Goal: Information Seeking & Learning: Find specific fact

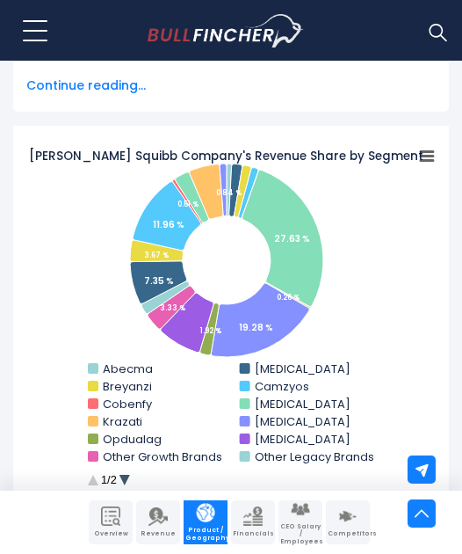
scroll to position [791, 0]
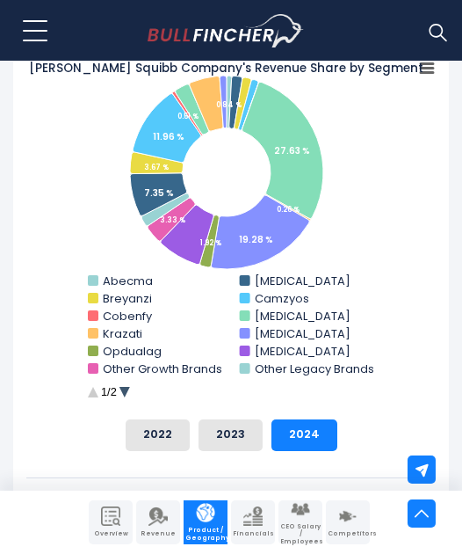
click at [131, 393] on circle "Bristol-Myers Squibb Company's Revenue Share by Segment" at bounding box center [124, 391] width 27 height 27
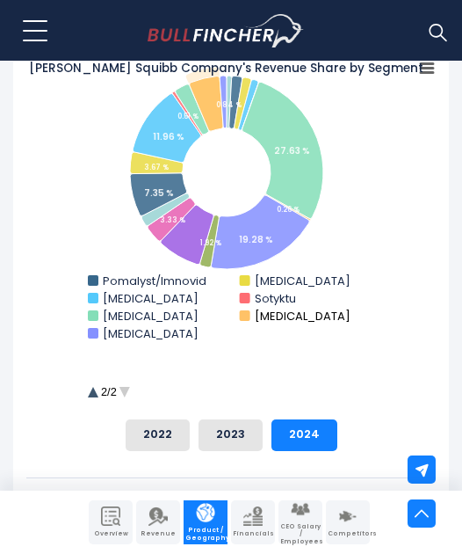
click at [256, 324] on text "[MEDICAL_DATA]" at bounding box center [303, 316] width 96 height 17
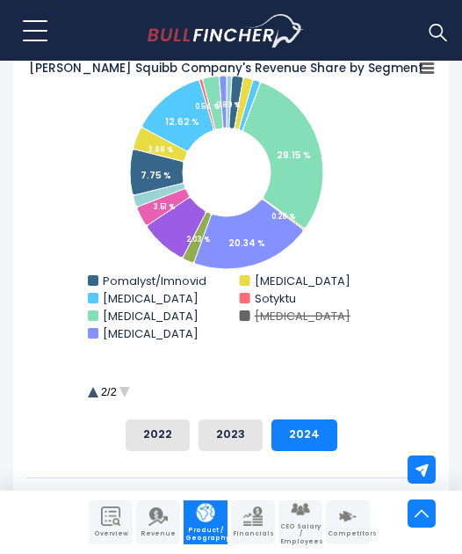
click at [256, 324] on text "[MEDICAL_DATA]" at bounding box center [303, 316] width 96 height 17
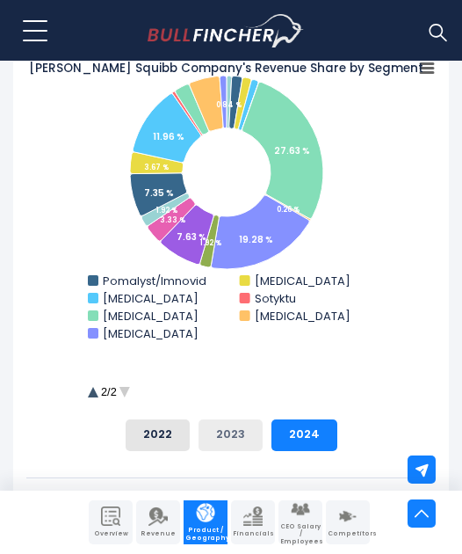
click at [222, 442] on button "2023" at bounding box center [231, 435] width 64 height 32
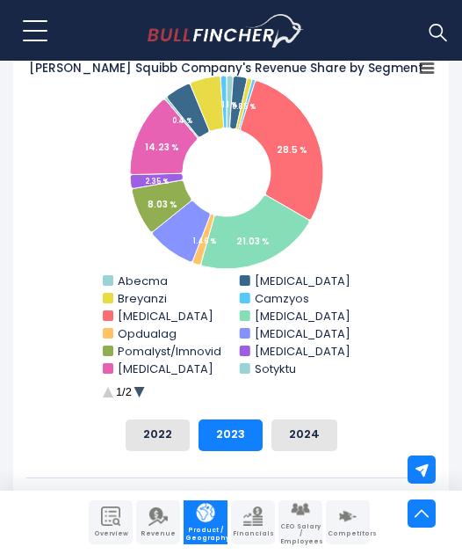
click at [147, 394] on circle "Bristol-Myers Squibb Company's Revenue Share by Segment" at bounding box center [139, 391] width 27 height 27
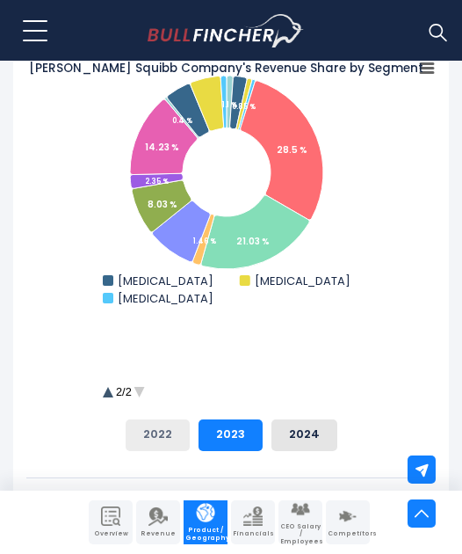
click at [163, 445] on button "2022" at bounding box center [158, 435] width 64 height 32
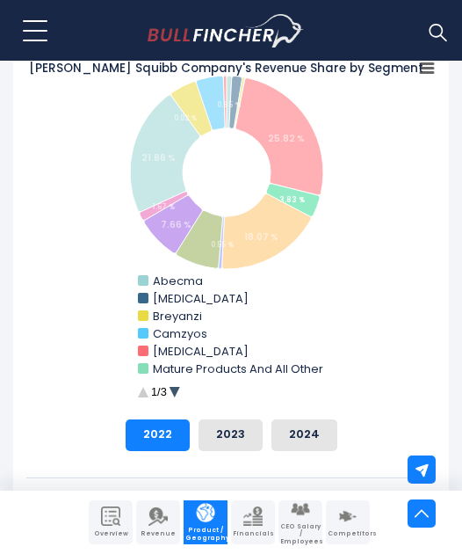
click at [176, 396] on circle "Bristol-Myers Squibb Company's Revenue Share by Segment" at bounding box center [174, 391] width 27 height 27
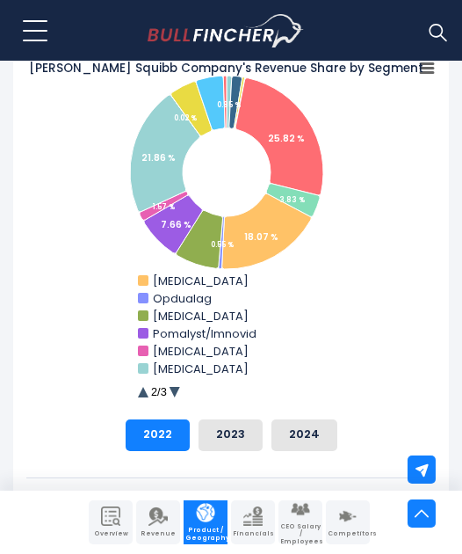
click at [176, 396] on circle "Bristol-Myers Squibb Company's Revenue Share by Segment" at bounding box center [174, 391] width 27 height 27
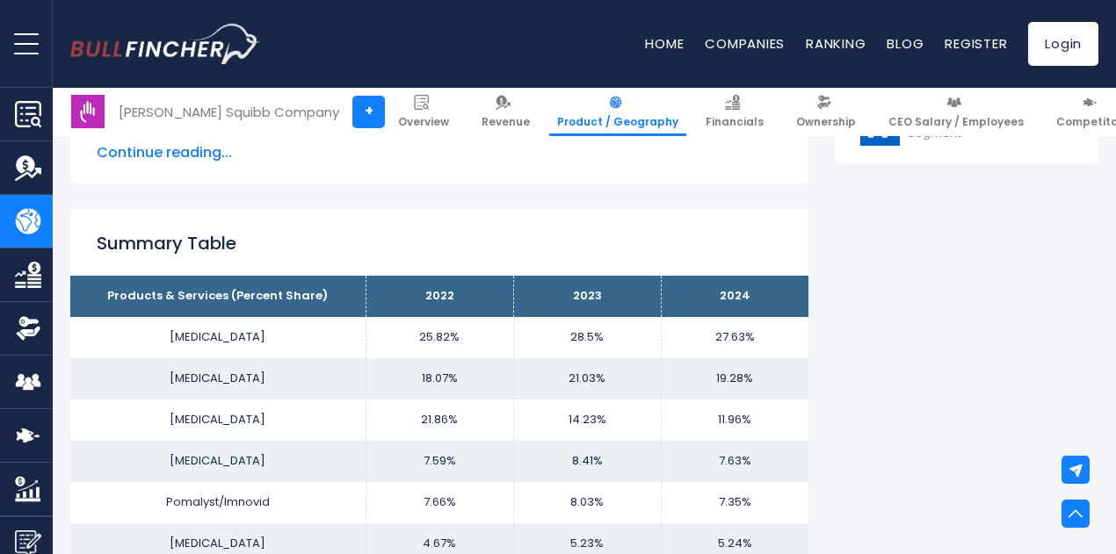
scroll to position [1195, 0]
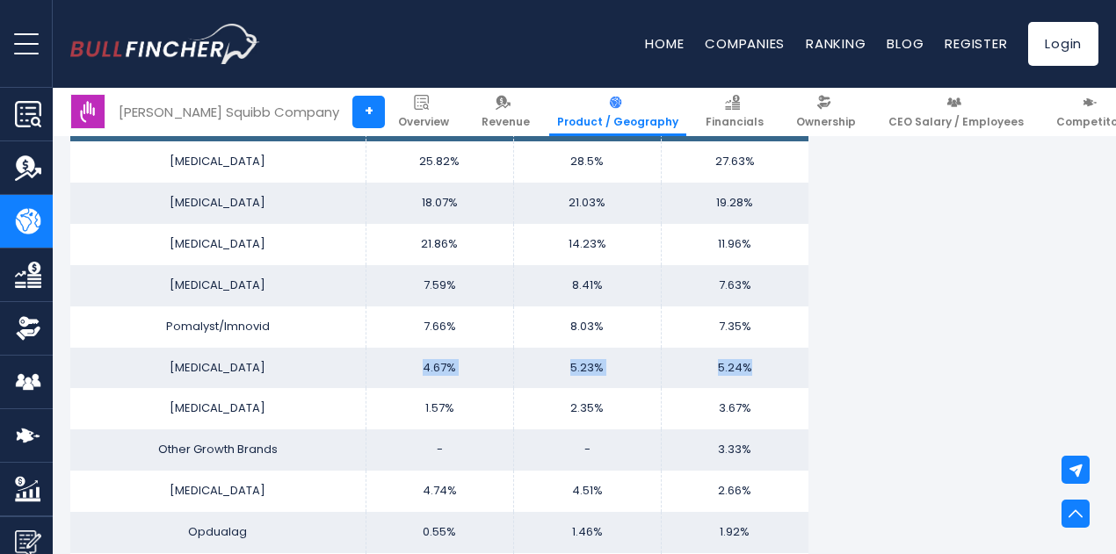
drag, startPoint x: 402, startPoint y: 365, endPoint x: 760, endPoint y: 379, distance: 358.7
click at [461, 379] on tr "[MEDICAL_DATA] 4.67% 5.23% 5.24%" at bounding box center [439, 368] width 738 height 41
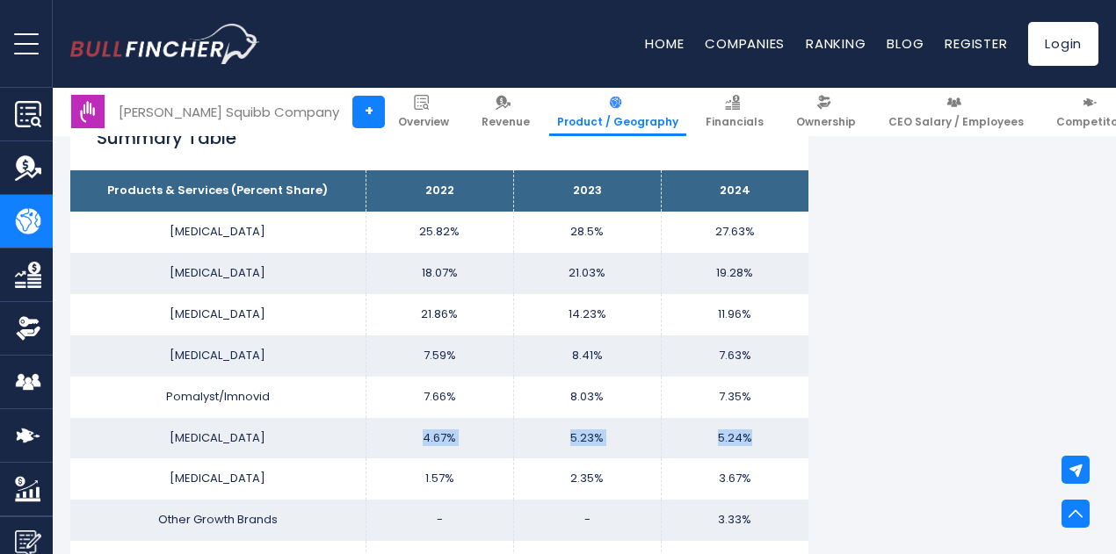
scroll to position [1107, 0]
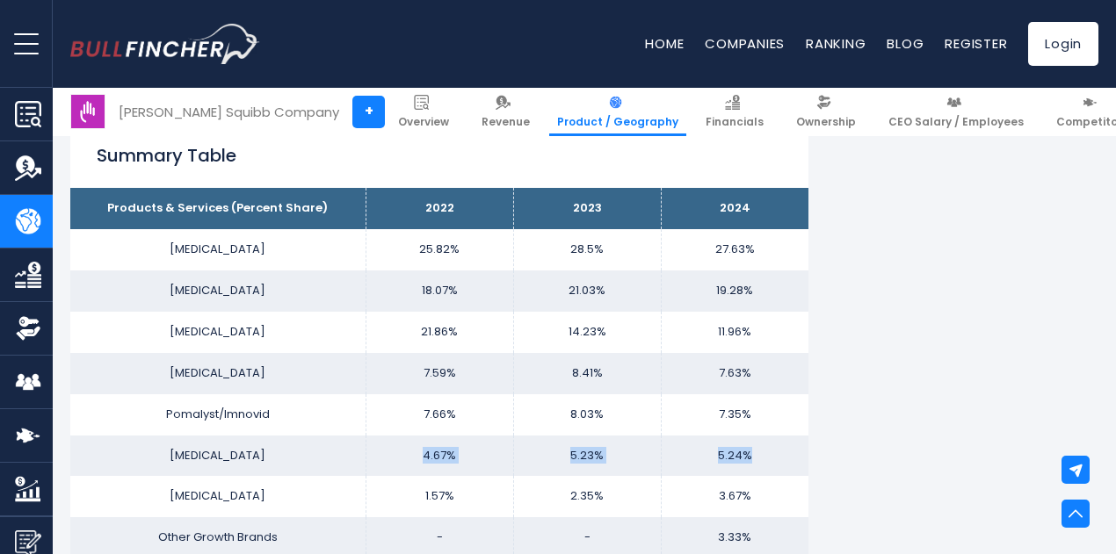
copy tr "4.67% 5.23% 5.24%"
